Goal: Transaction & Acquisition: Purchase product/service

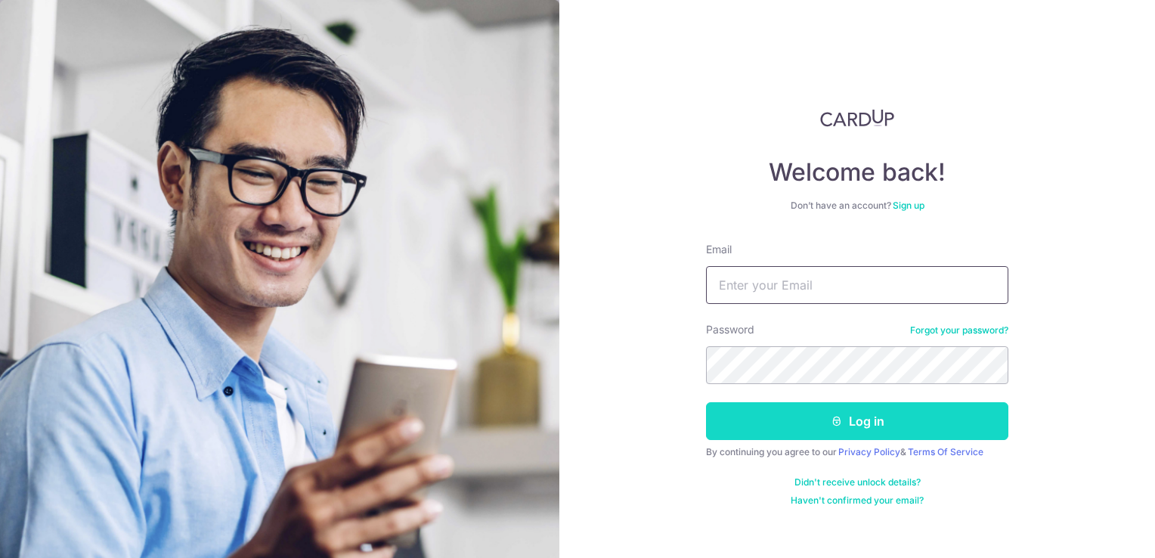
type input "jhei.pte.ltd@gmail.com"
click at [782, 427] on button "Log in" at bounding box center [857, 421] width 302 height 38
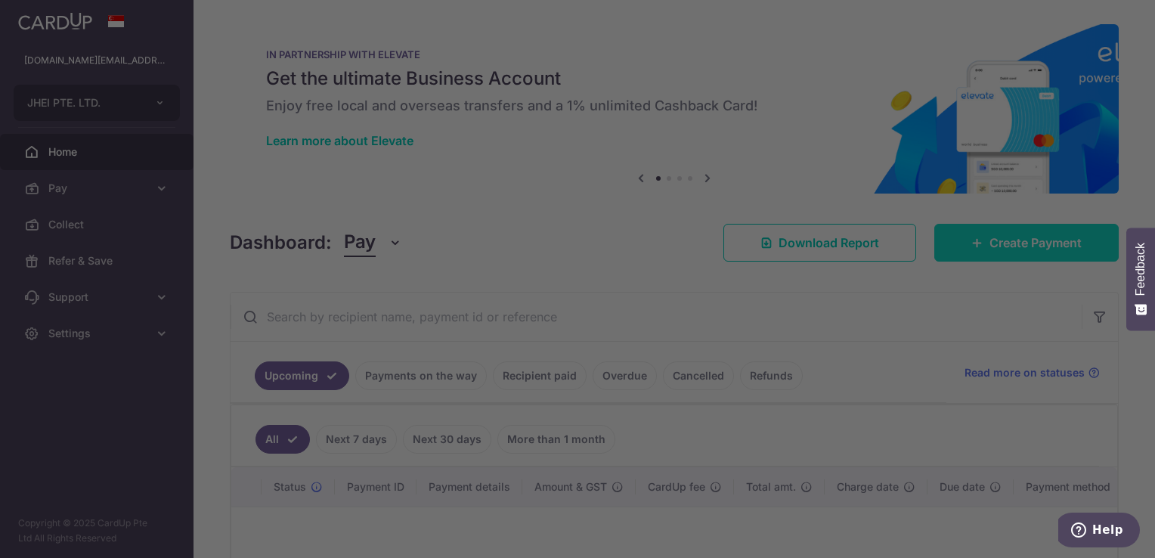
click at [1025, 240] on div at bounding box center [583, 281] width 1166 height 563
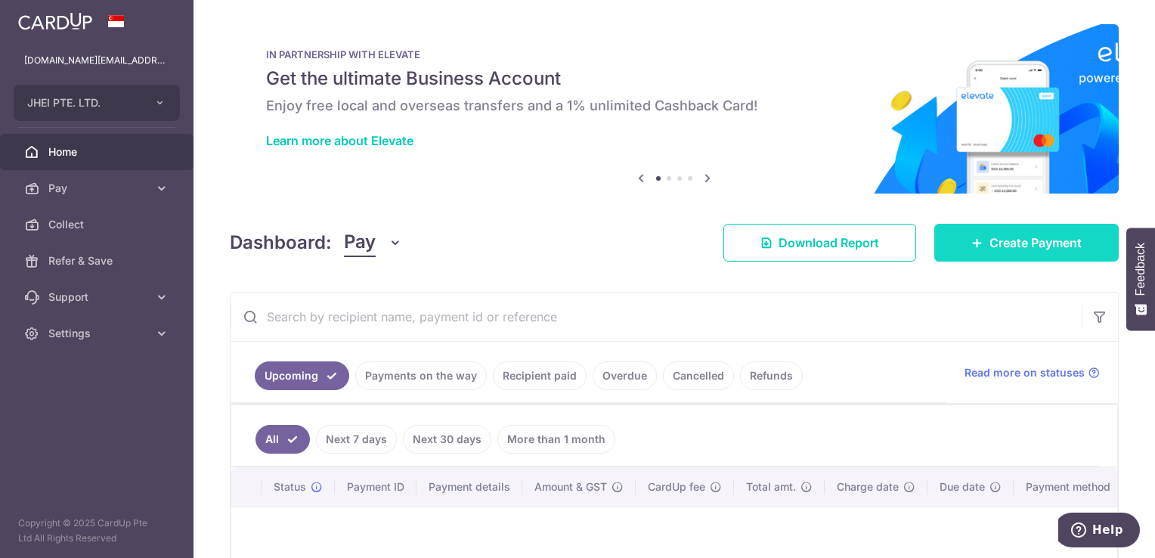
click at [1025, 243] on span "Create Payment" at bounding box center [1035, 243] width 92 height 18
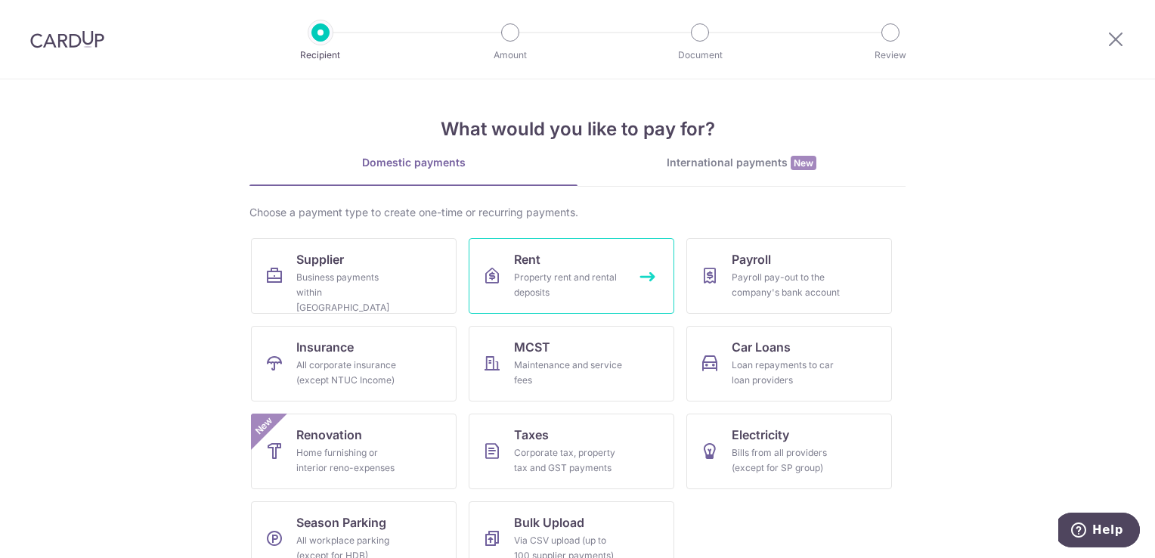
click at [581, 274] on div "Property rent and rental deposits" at bounding box center [568, 285] width 109 height 30
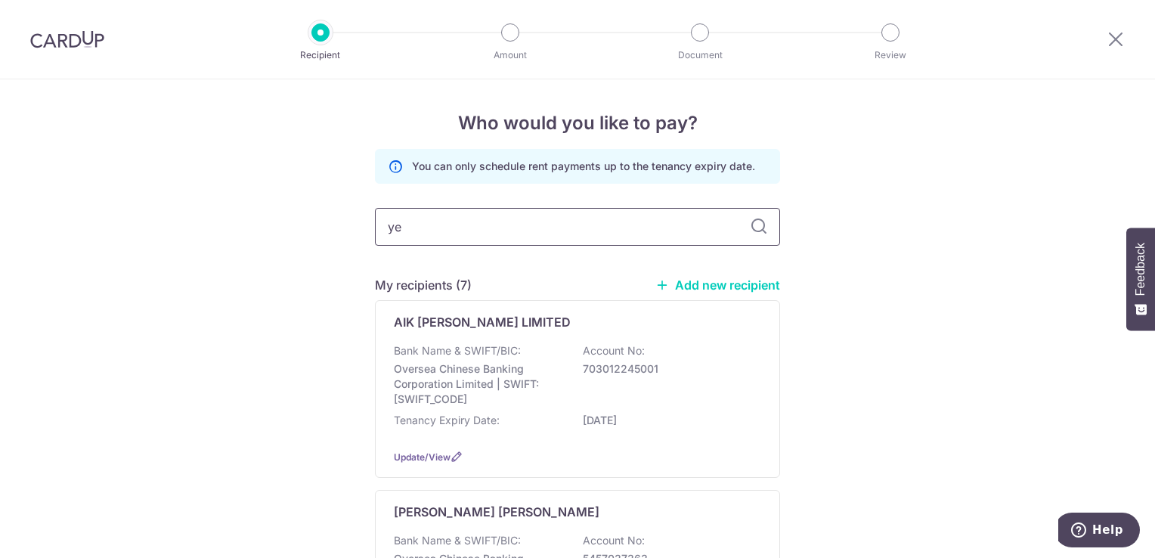
type input "yeo"
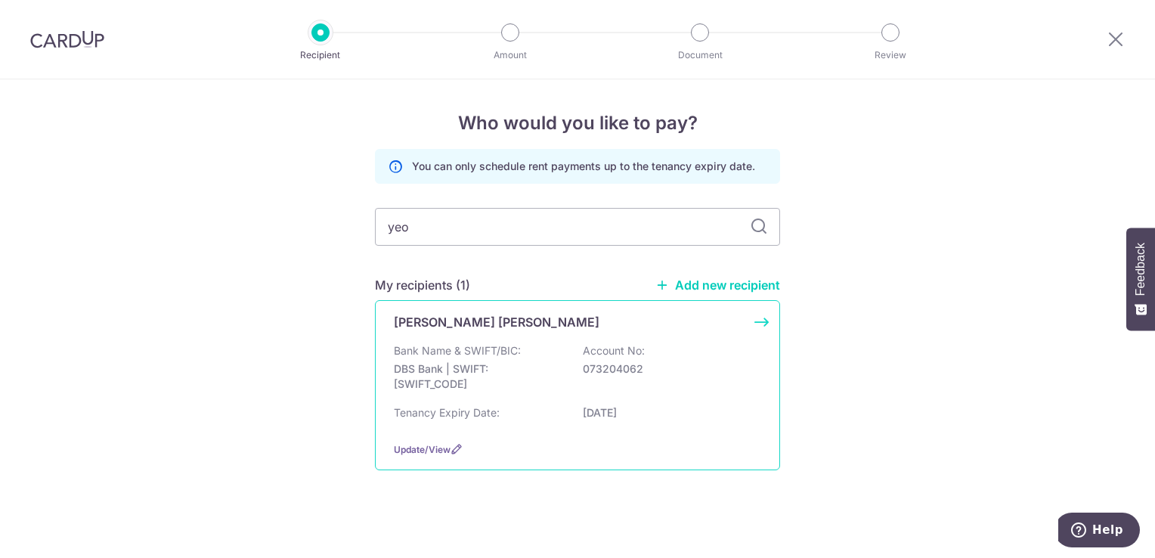
click at [451, 322] on p "Yeo Wai Koon" at bounding box center [497, 322] width 206 height 18
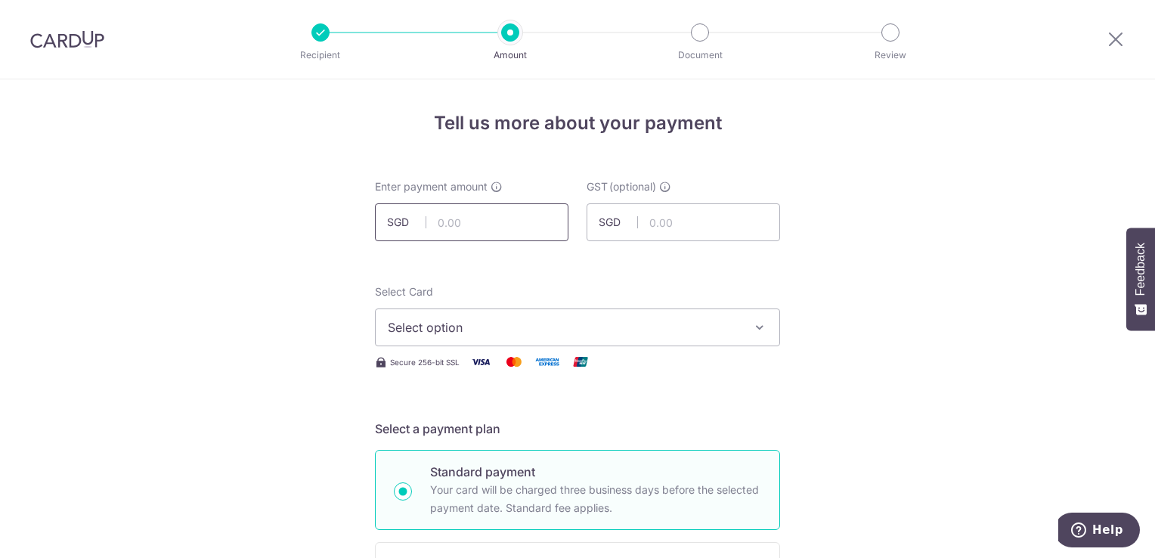
click at [521, 230] on input "text" at bounding box center [472, 222] width 194 height 38
type input "1,000.00"
click at [448, 331] on span "Select option" at bounding box center [564, 327] width 352 height 18
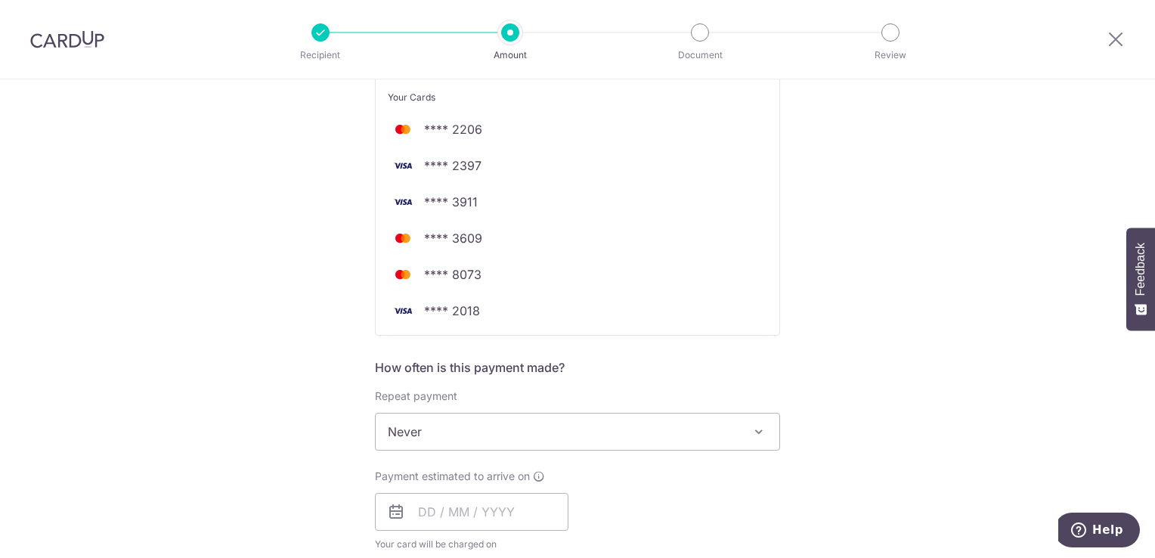
scroll to position [310, 0]
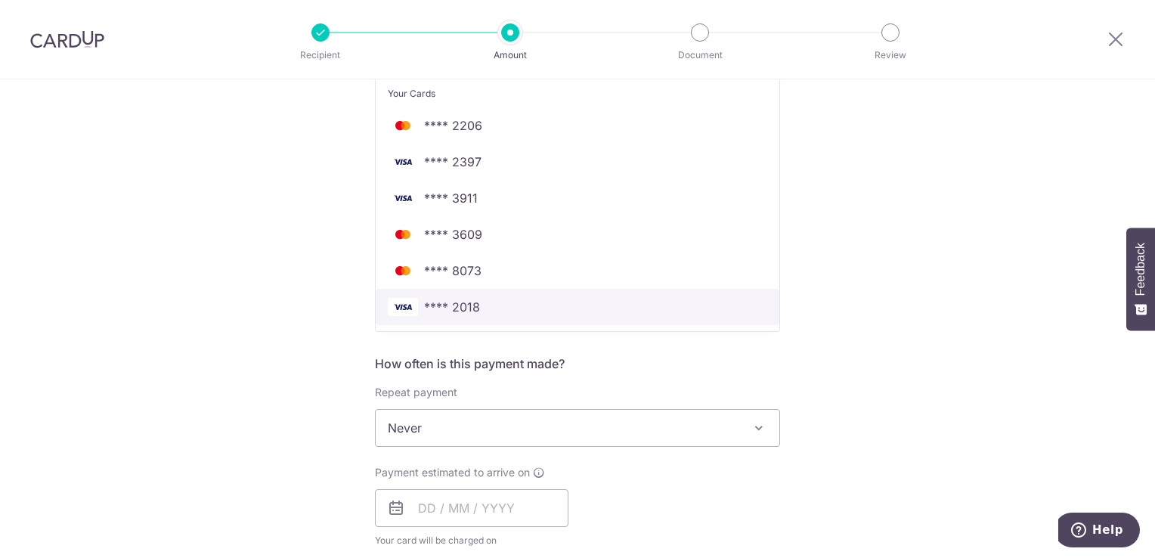
click at [589, 305] on span "**** 2018" at bounding box center [577, 307] width 379 height 18
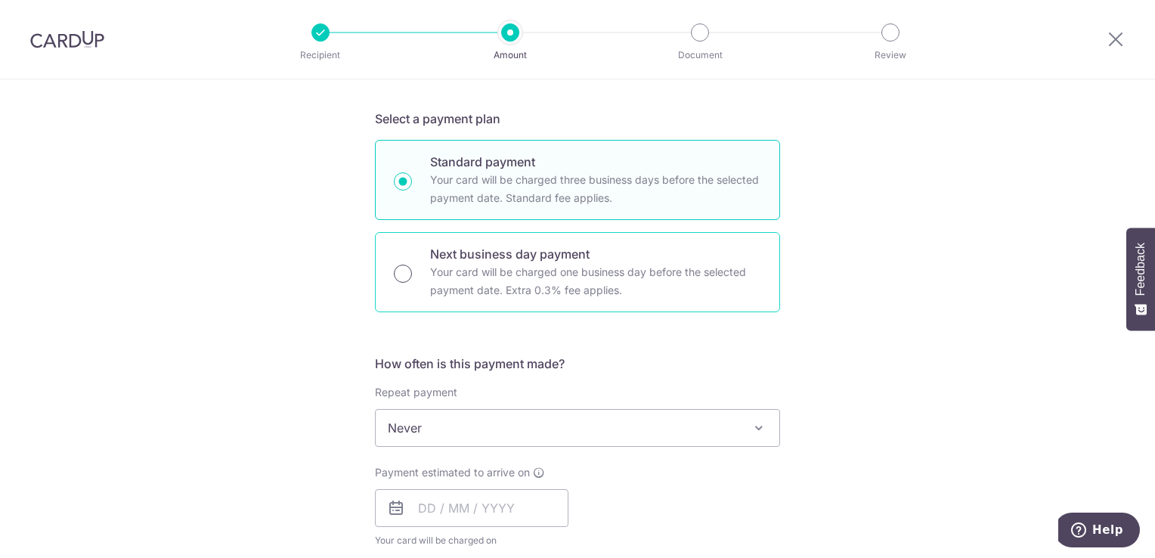
click at [402, 271] on input "Next business day payment Your card will be charged one business day before the…" at bounding box center [403, 274] width 18 height 18
radio input "true"
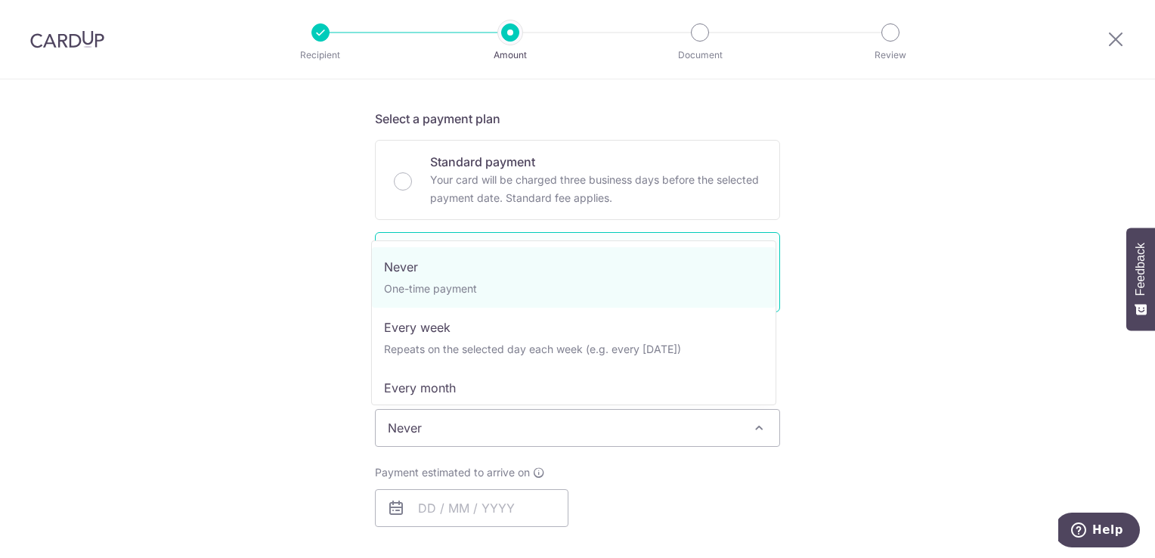
click at [396, 434] on span "Never" at bounding box center [578, 428] width 404 height 36
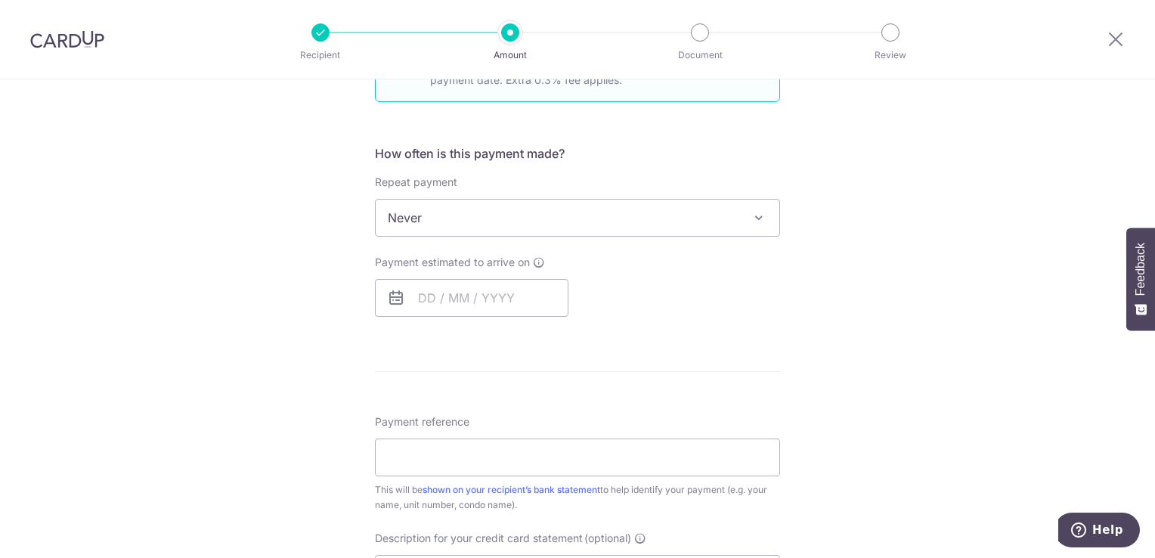
scroll to position [523, 0]
click at [398, 294] on icon at bounding box center [396, 295] width 18 height 18
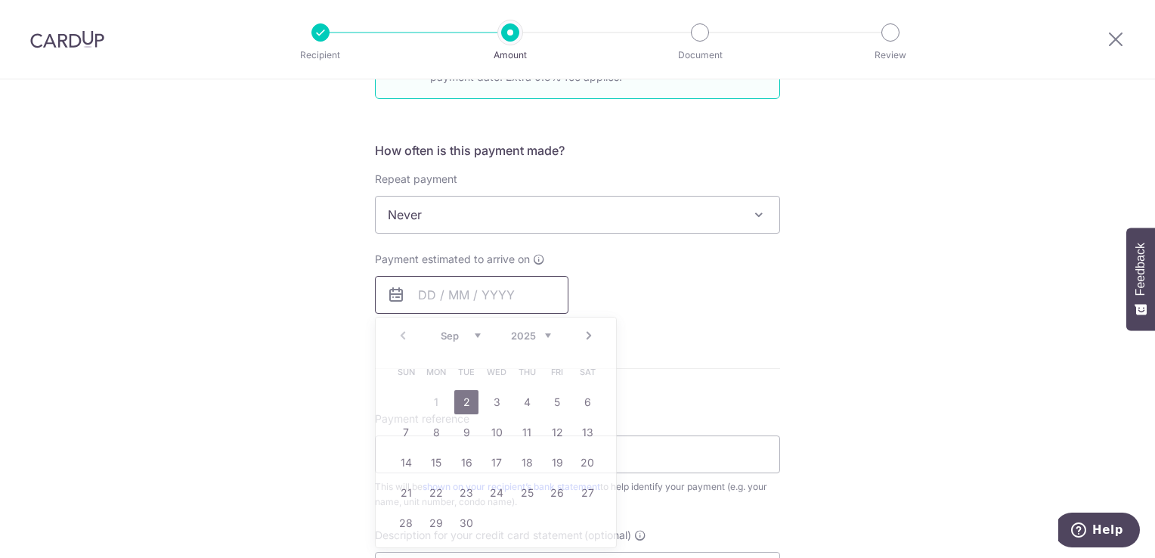
click at [420, 293] on input "text" at bounding box center [472, 295] width 194 height 38
click at [466, 403] on link "2" at bounding box center [466, 402] width 24 height 24
type input "02/09/2025"
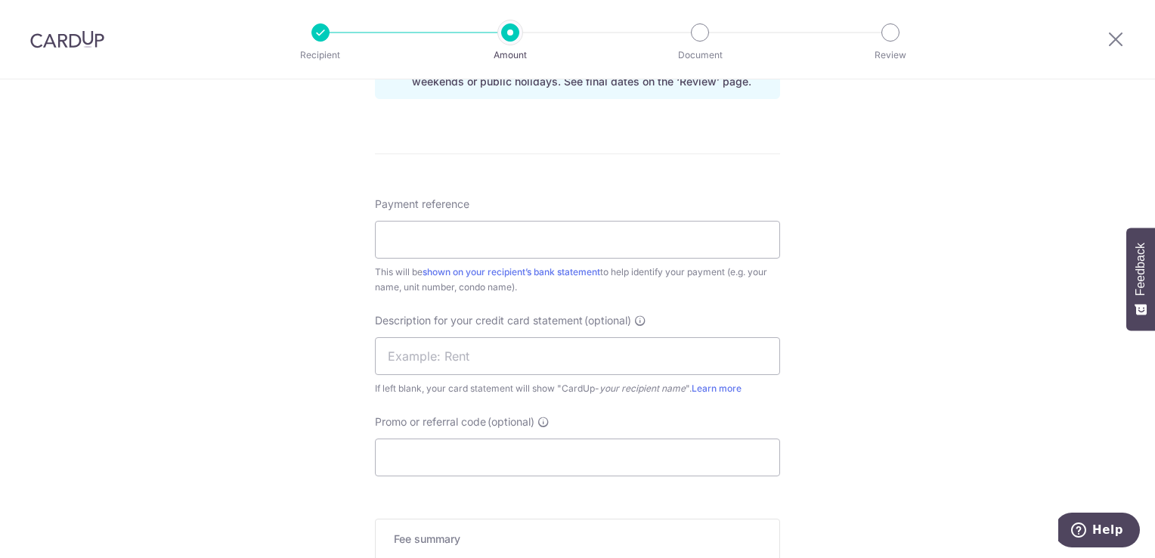
scroll to position [876, 0]
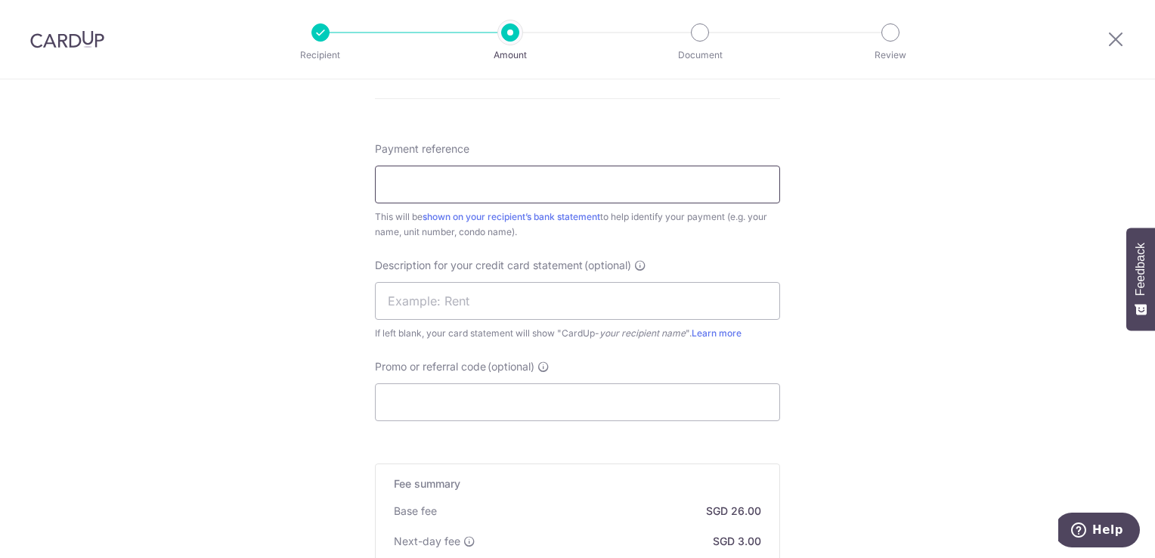
click at [677, 193] on input "Payment reference" at bounding box center [577, 185] width 405 height 38
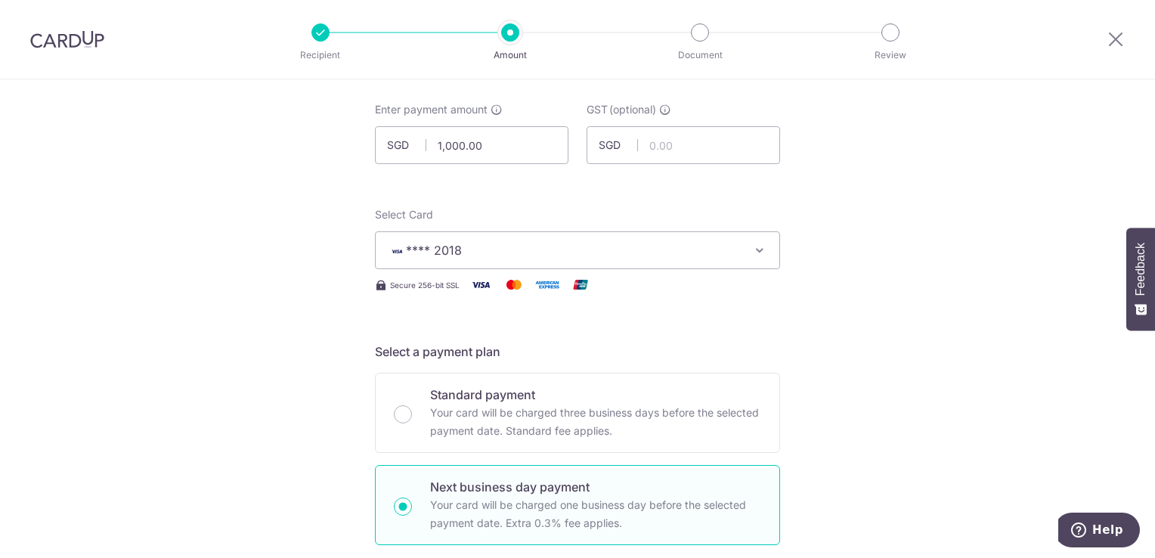
scroll to position [0, 0]
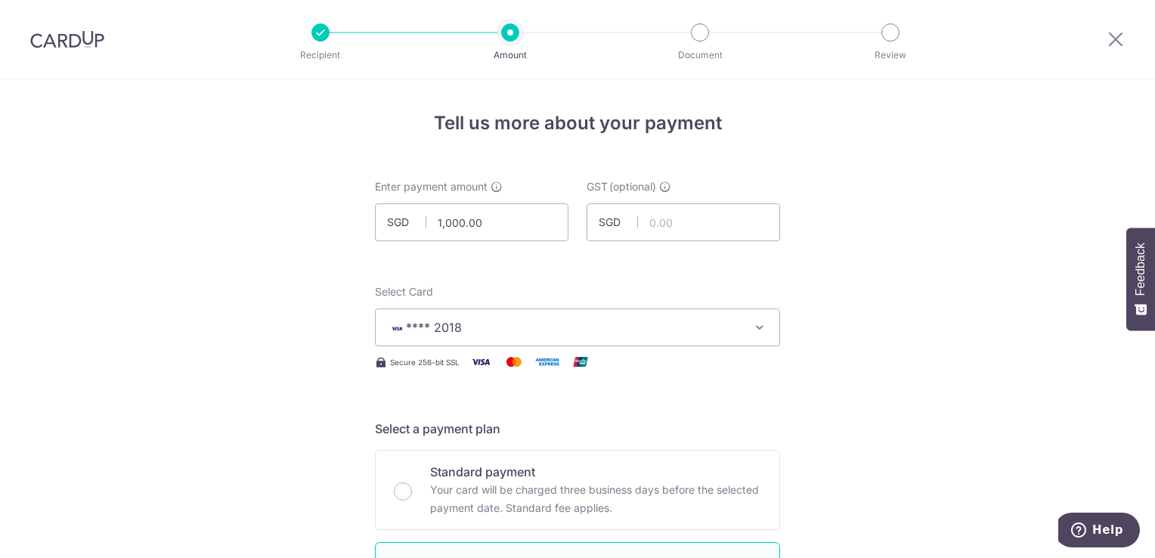
type input "dover1"
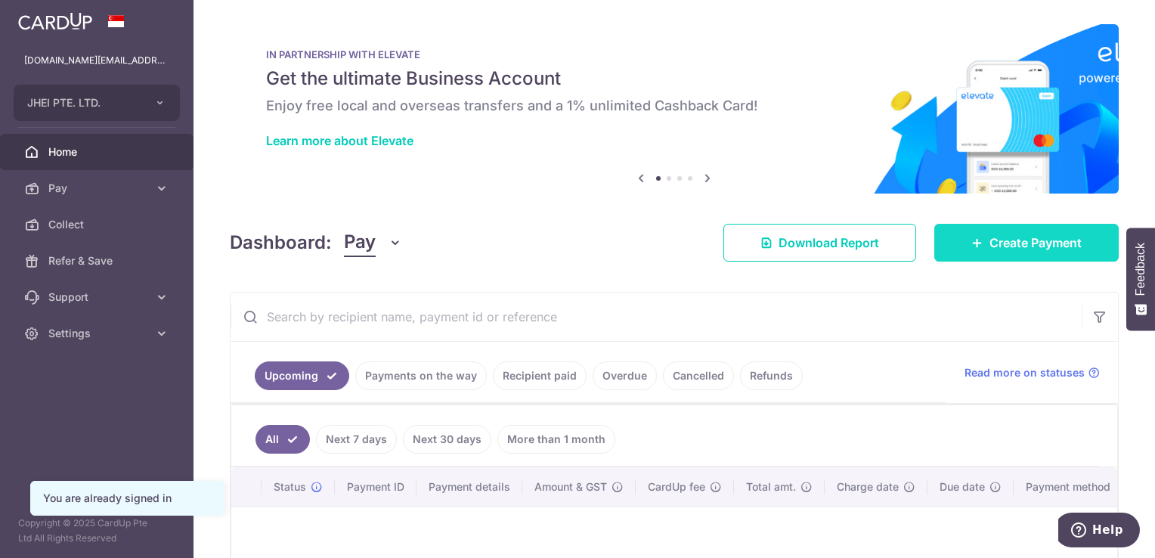
click at [989, 240] on span "Create Payment" at bounding box center [1035, 243] width 92 height 18
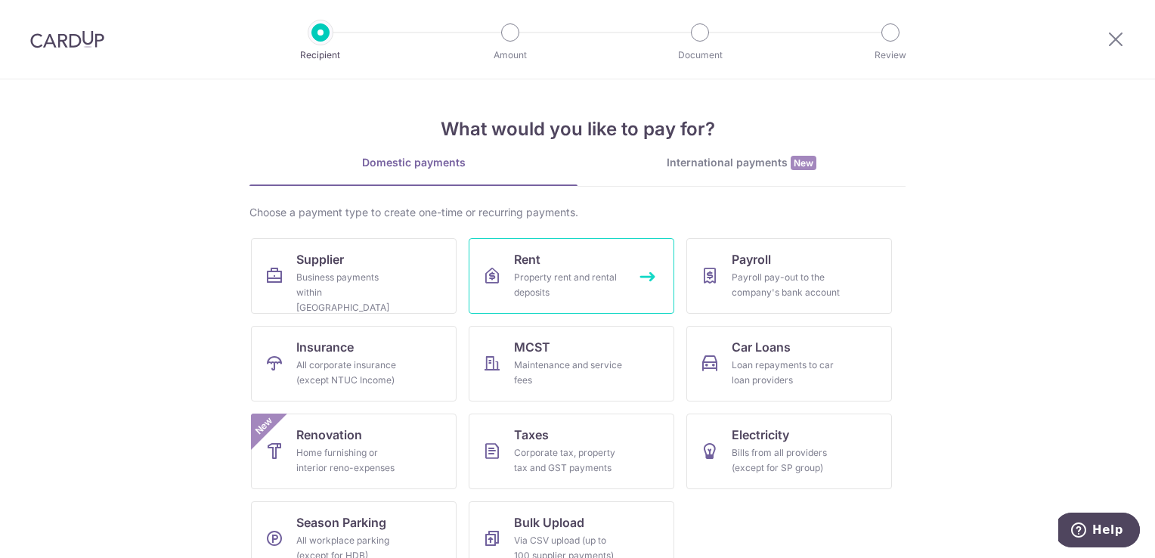
click at [565, 270] on div "Property rent and rental deposits" at bounding box center [568, 285] width 109 height 30
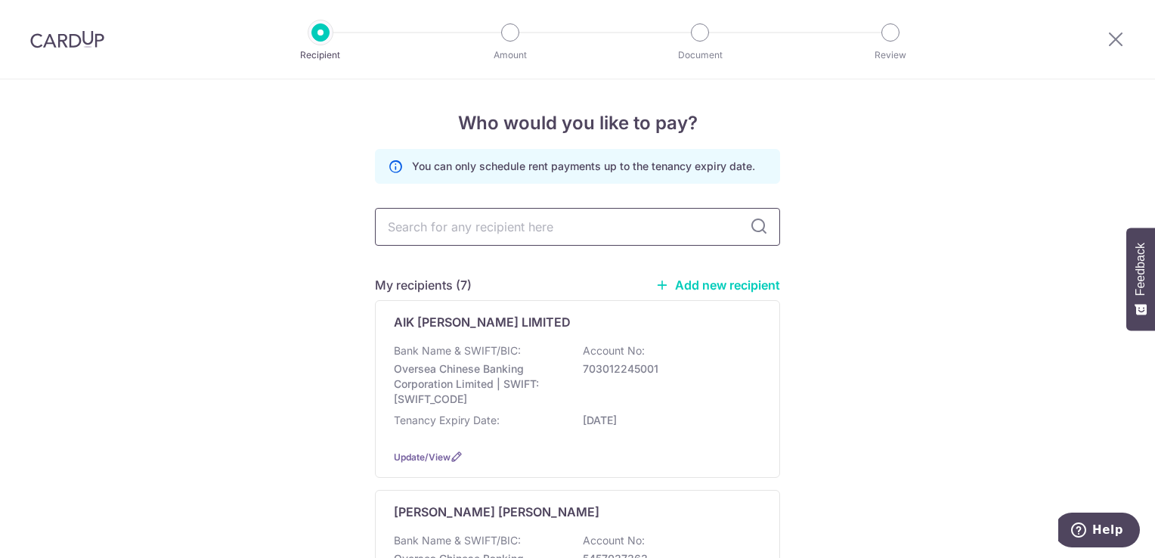
click at [586, 215] on input "text" at bounding box center [577, 227] width 405 height 38
type input "YEO"
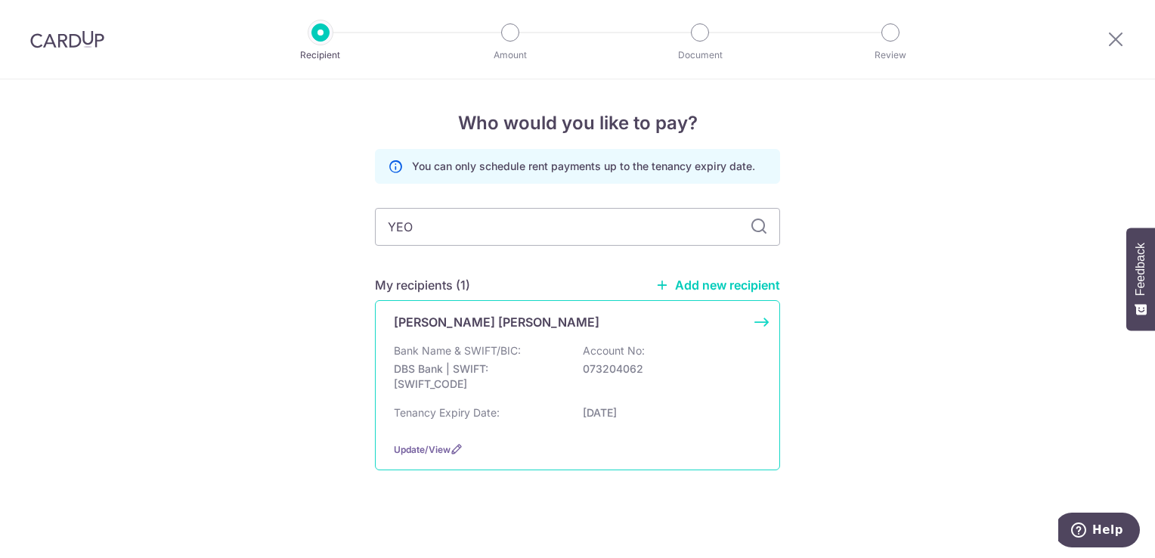
click at [495, 336] on div "[PERSON_NAME] [PERSON_NAME] Bank Name & SWIFT/BIC: DBS Bank | SWIFT: [SWIFT_COD…" at bounding box center [577, 385] width 405 height 170
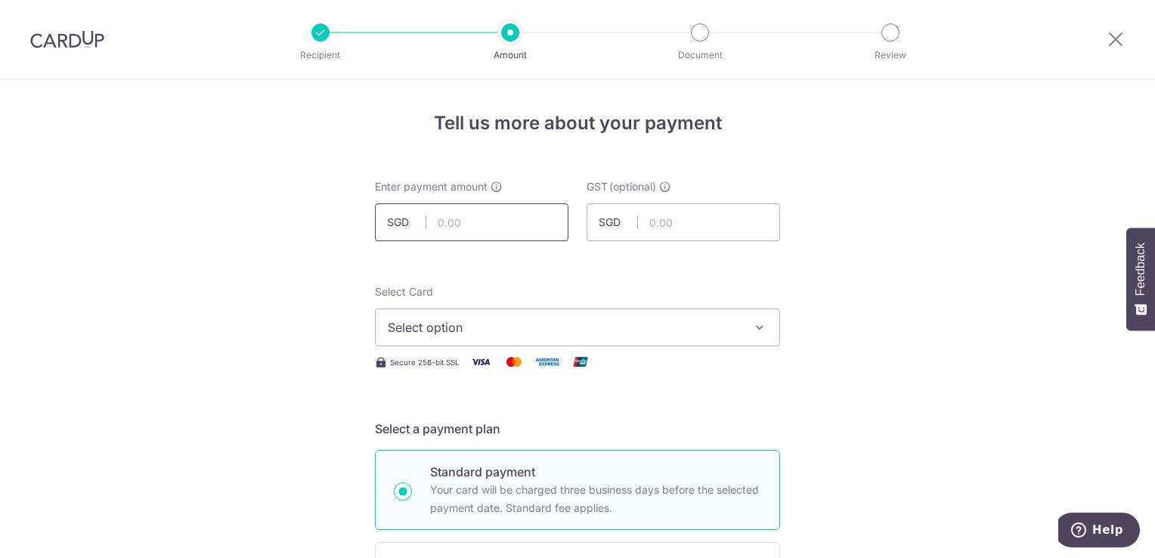
click at [506, 220] on input "text" at bounding box center [472, 222] width 194 height 38
type input "1,500.00"
click at [466, 331] on span "Select option" at bounding box center [564, 327] width 352 height 18
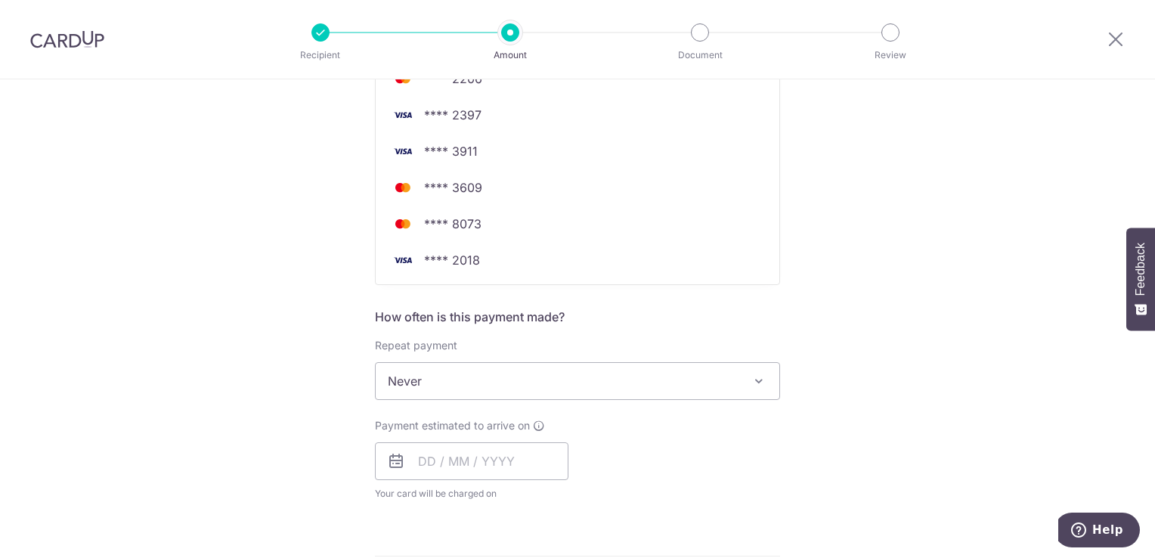
scroll to position [358, 0]
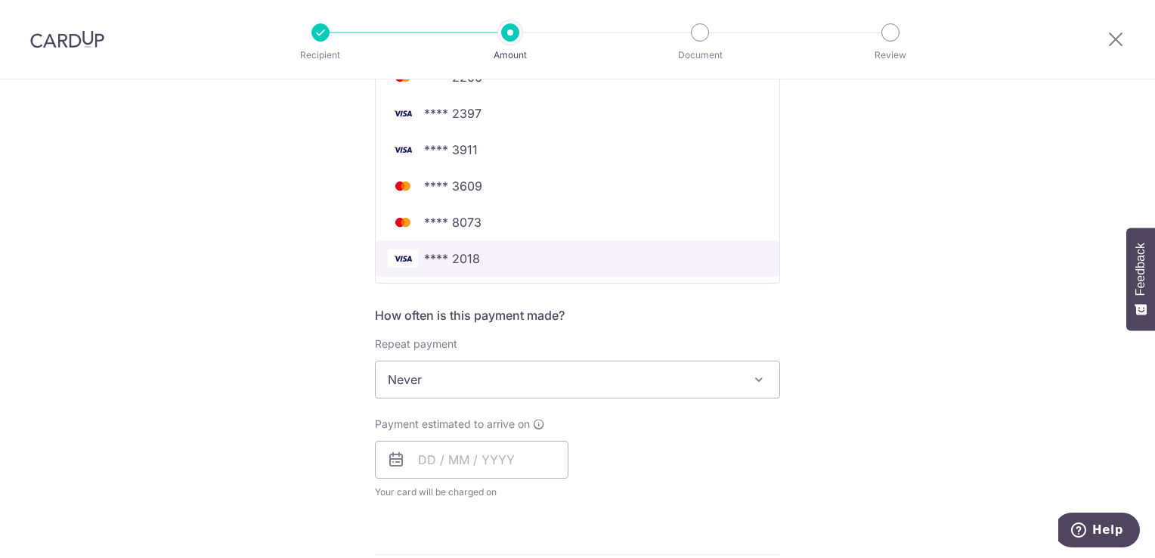
click at [501, 249] on span "**** 2018" at bounding box center [577, 258] width 379 height 18
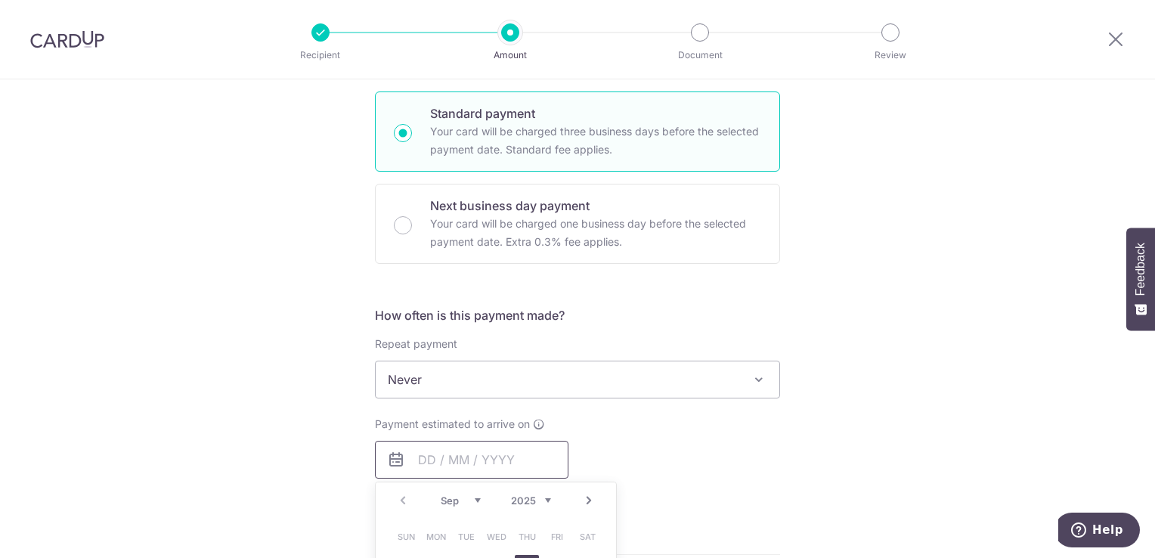
click at [433, 451] on input "text" at bounding box center [472, 460] width 194 height 38
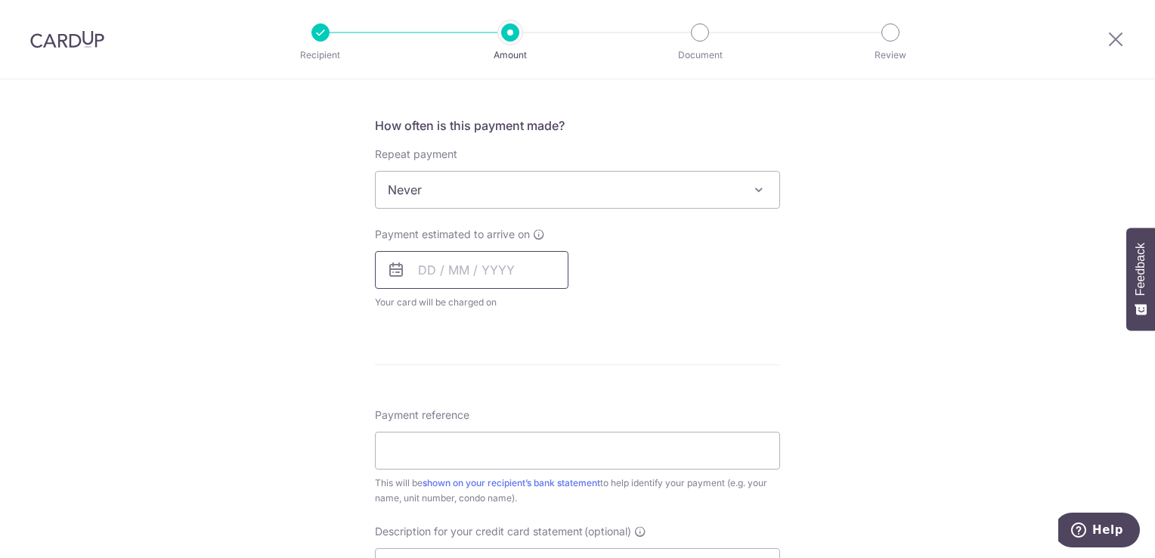
scroll to position [559, 0]
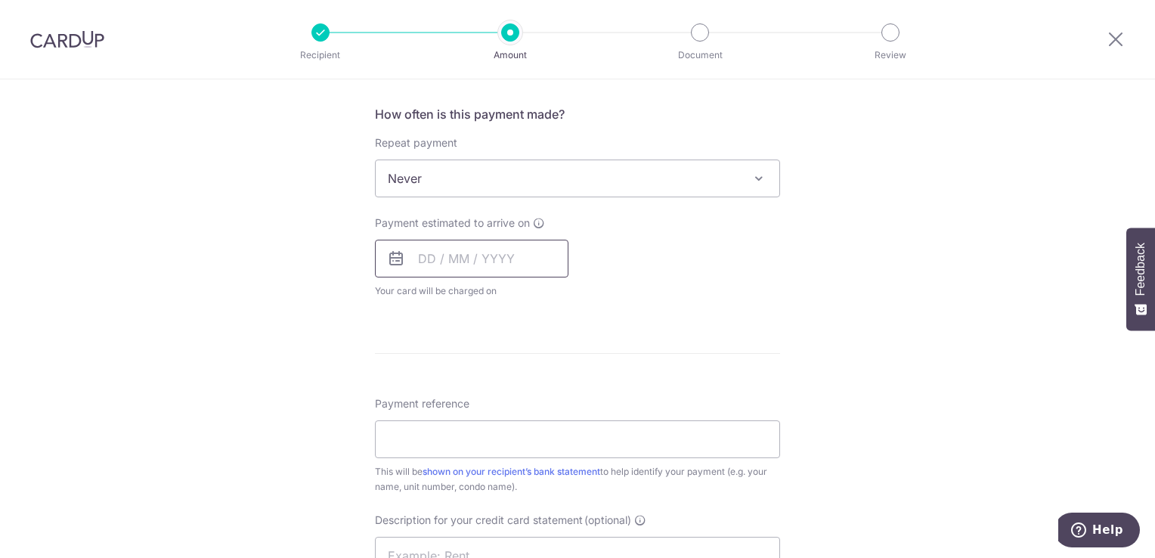
click at [423, 259] on input "text" at bounding box center [472, 259] width 194 height 38
click at [393, 262] on icon at bounding box center [396, 258] width 18 height 18
click at [420, 259] on input "text" at bounding box center [472, 259] width 194 height 38
drag, startPoint x: 1154, startPoint y: 261, endPoint x: 1138, endPoint y: 182, distance: 80.2
click at [1138, 182] on body "Recipient Amount Document Review Tell us more about your payment Enter payment …" at bounding box center [577, 279] width 1155 height 558
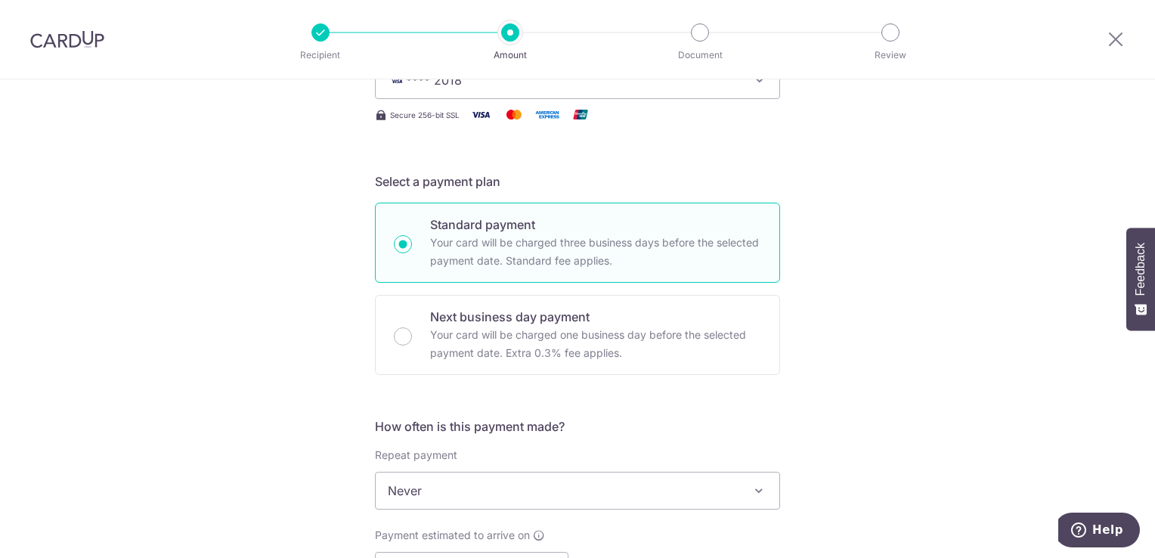
scroll to position [249, 0]
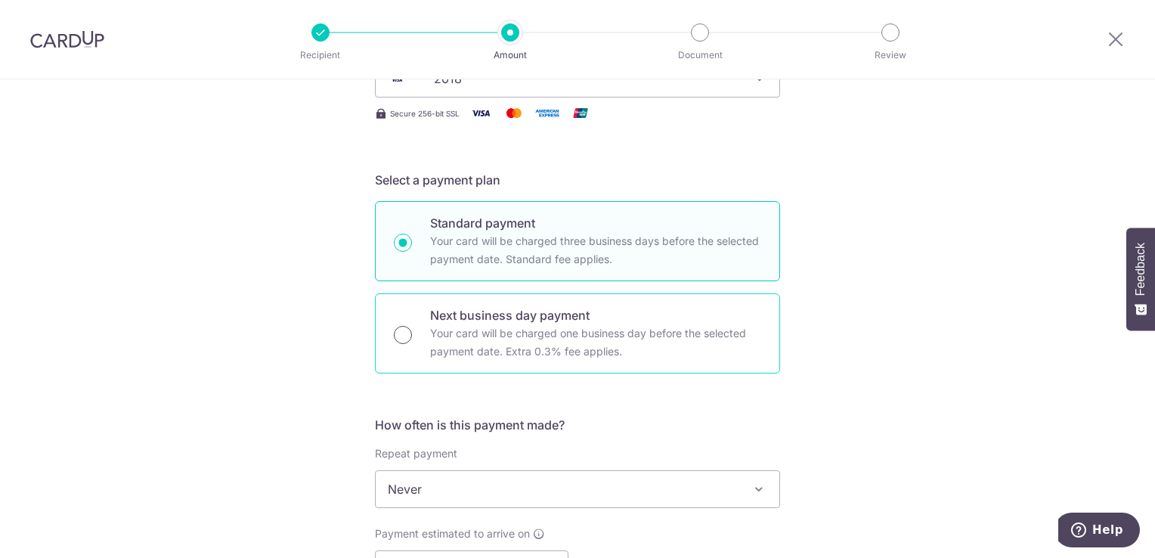
click at [397, 336] on input "Next business day payment Your card will be charged one business day before the…" at bounding box center [403, 335] width 18 height 18
radio input "true"
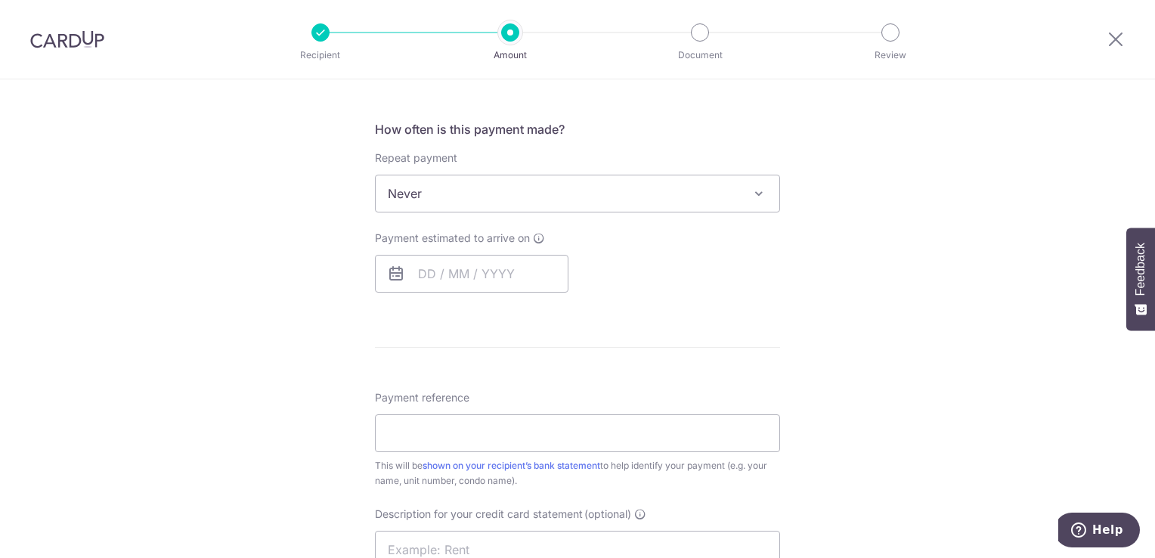
scroll to position [558, 0]
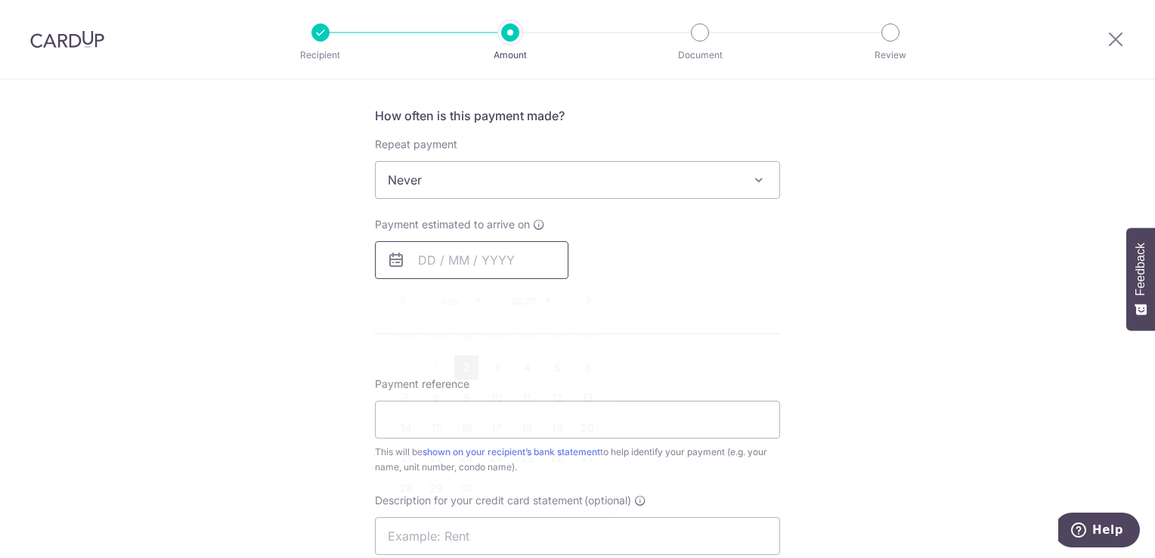
click at [420, 264] on input "text" at bounding box center [472, 260] width 194 height 38
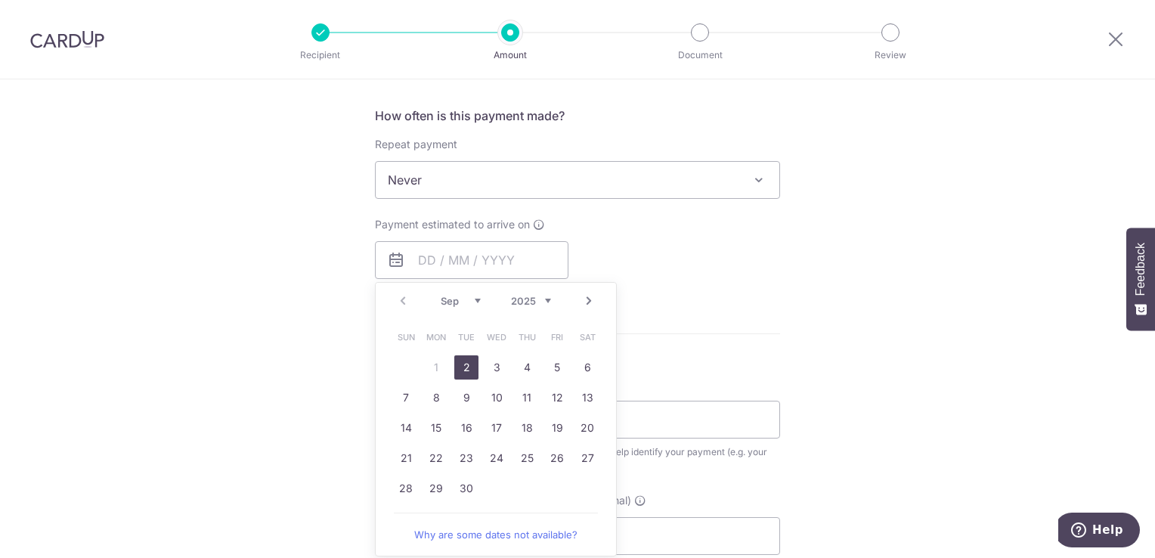
click at [468, 362] on link "2" at bounding box center [466, 367] width 24 height 24
type input "02/09/2025"
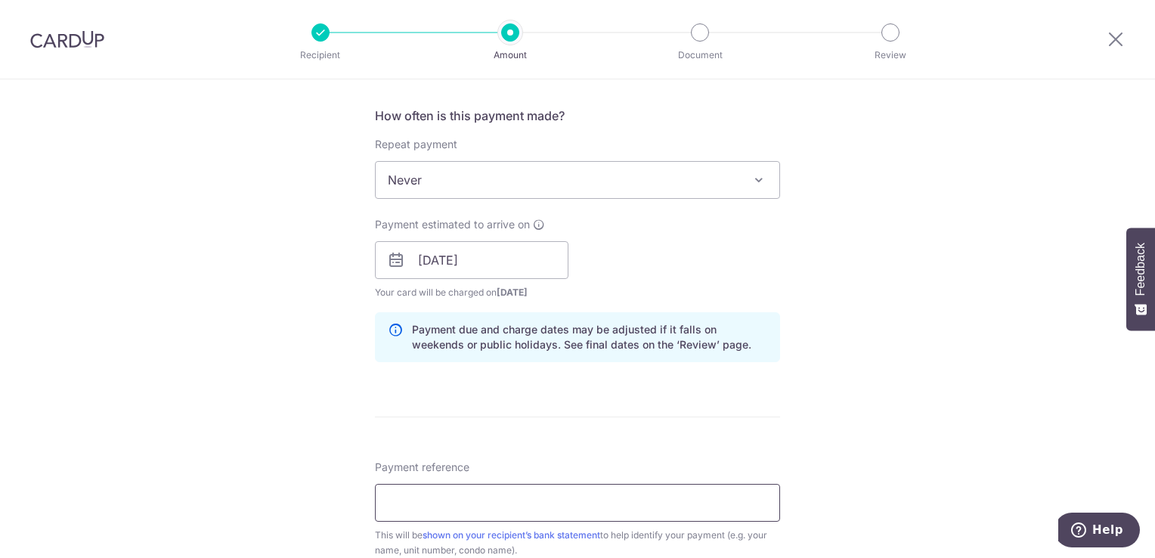
click at [457, 506] on input "Payment reference" at bounding box center [577, 503] width 405 height 38
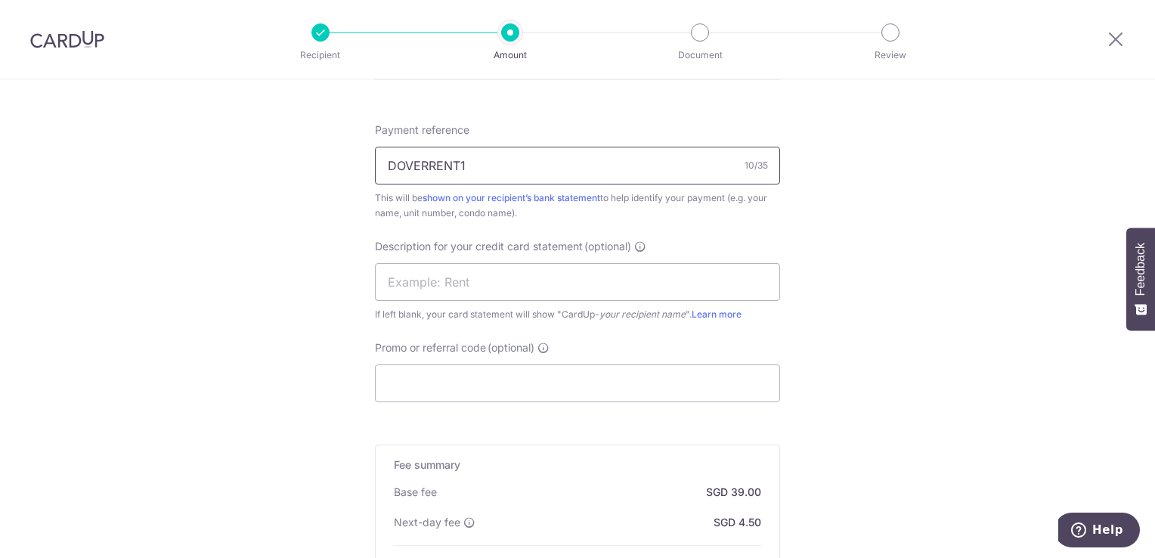
scroll to position [905, 0]
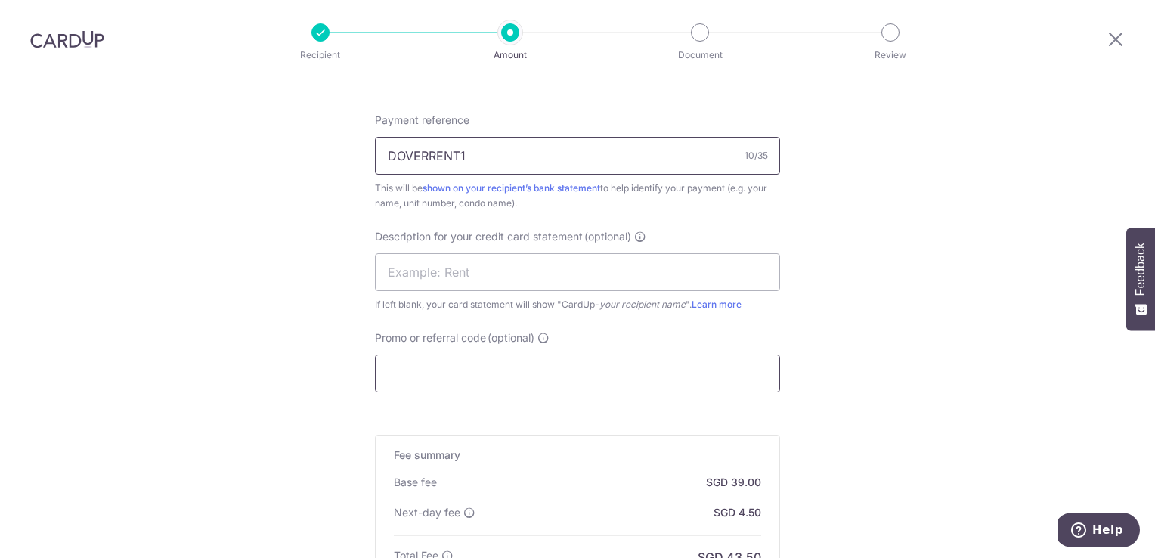
type input "DOVERRENT1"
click at [594, 364] on input "Promo or referral code (optional)" at bounding box center [577, 374] width 405 height 38
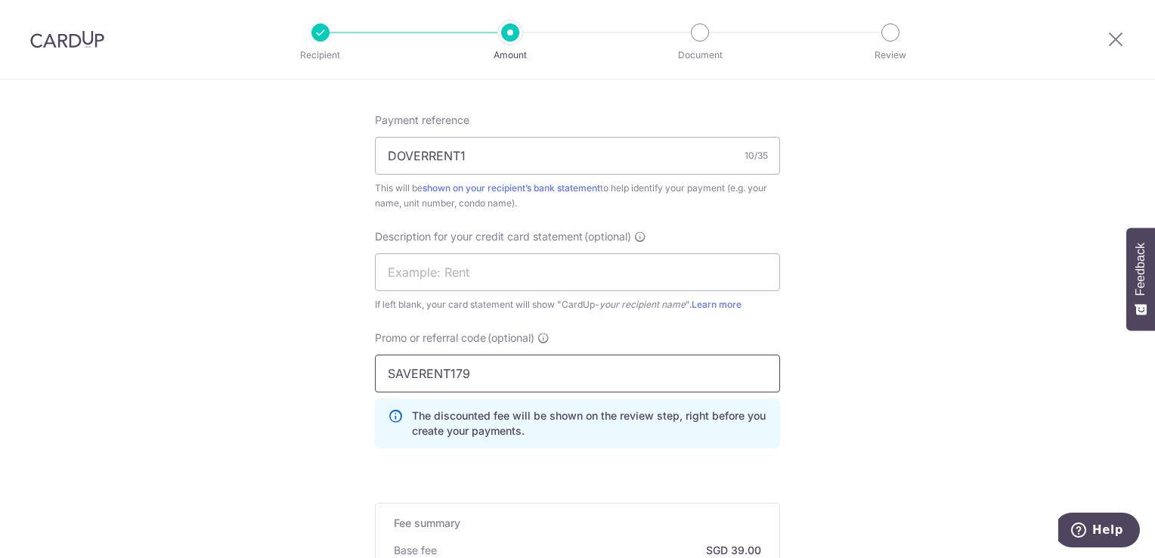
scroll to position [1191, 0]
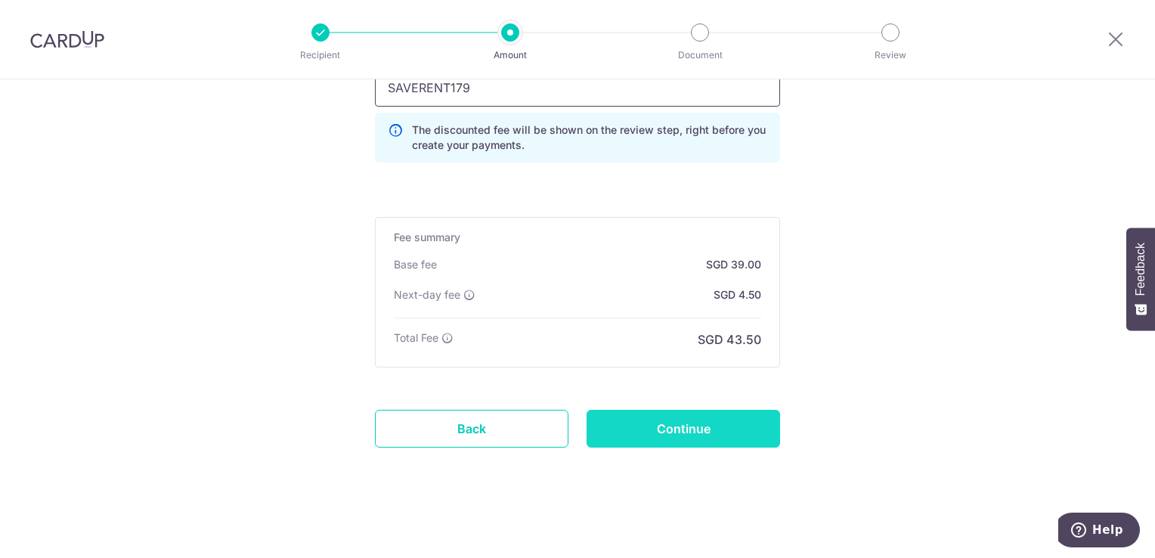
type input "SAVERENT179"
click at [686, 423] on input "Continue" at bounding box center [684, 429] width 194 height 38
type input "Create Schedule"
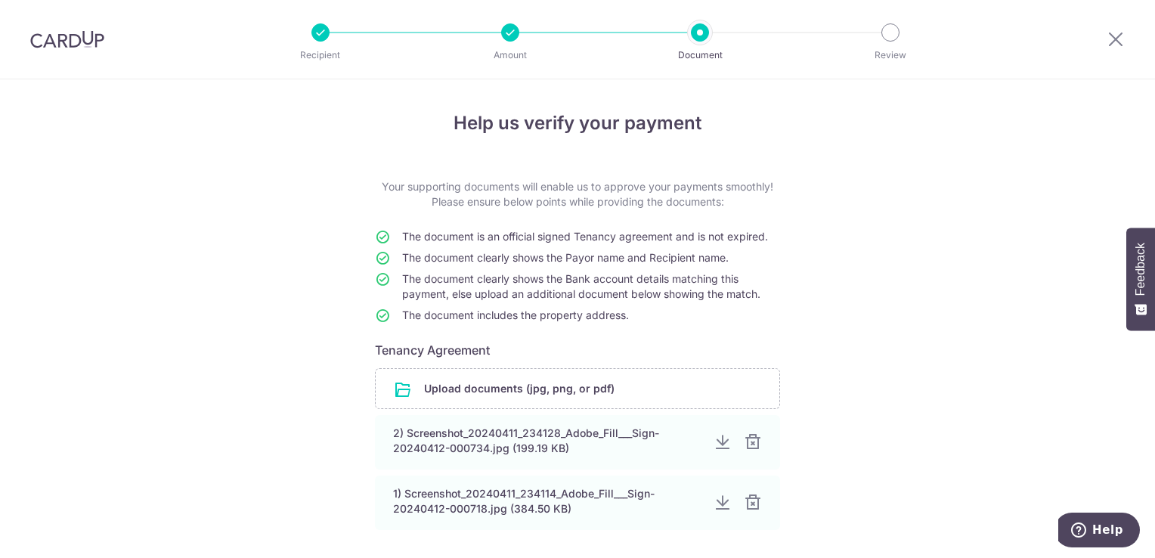
scroll to position [131, 0]
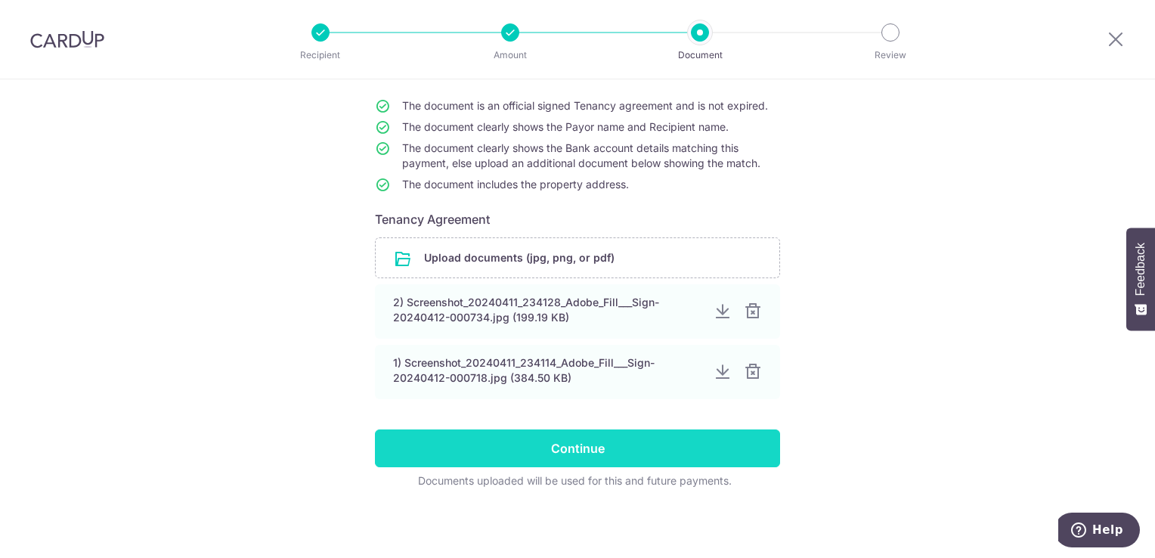
click at [733, 448] on input "Continue" at bounding box center [577, 448] width 405 height 38
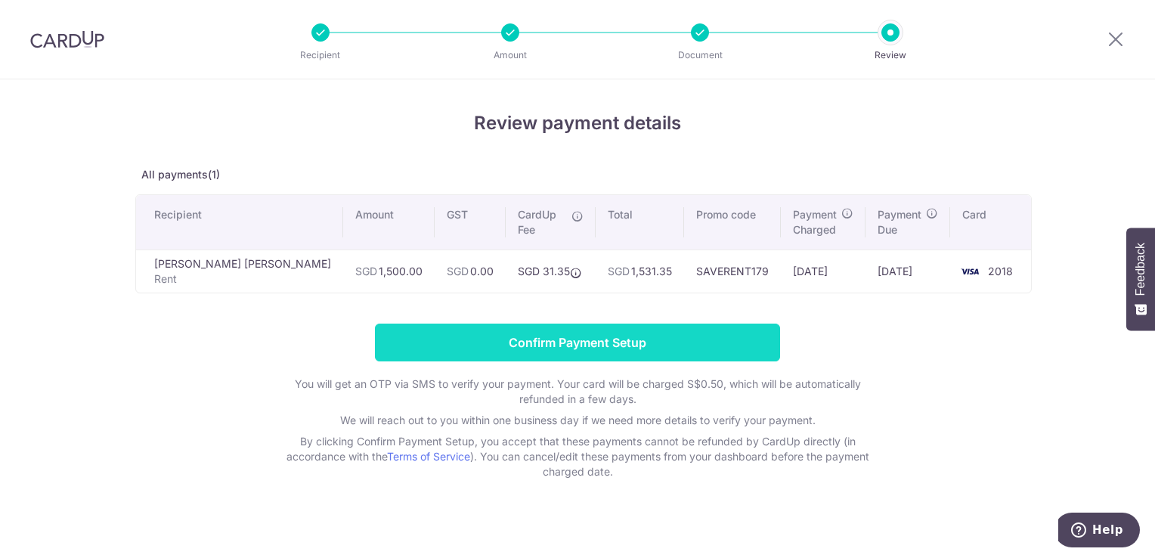
click at [668, 327] on input "Confirm Payment Setup" at bounding box center [577, 343] width 405 height 38
